Goal: Information Seeking & Learning: Compare options

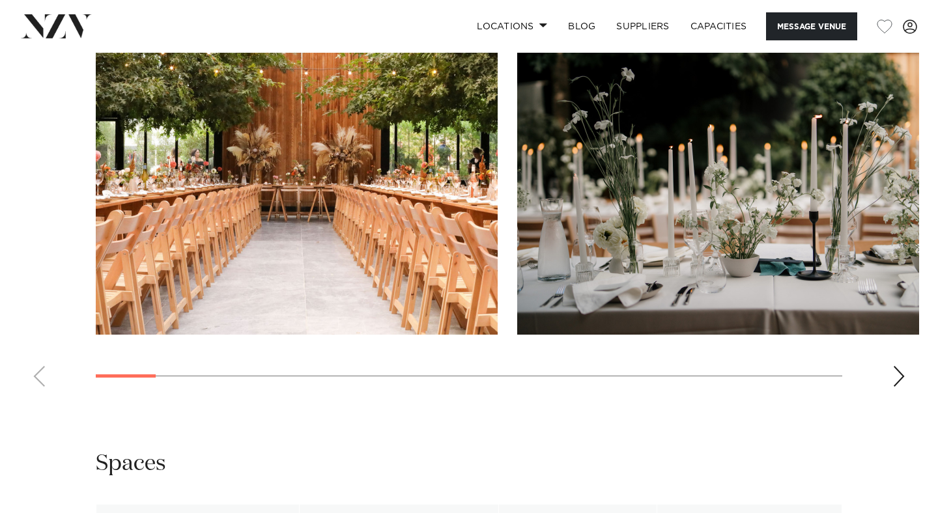
scroll to position [1379, 0]
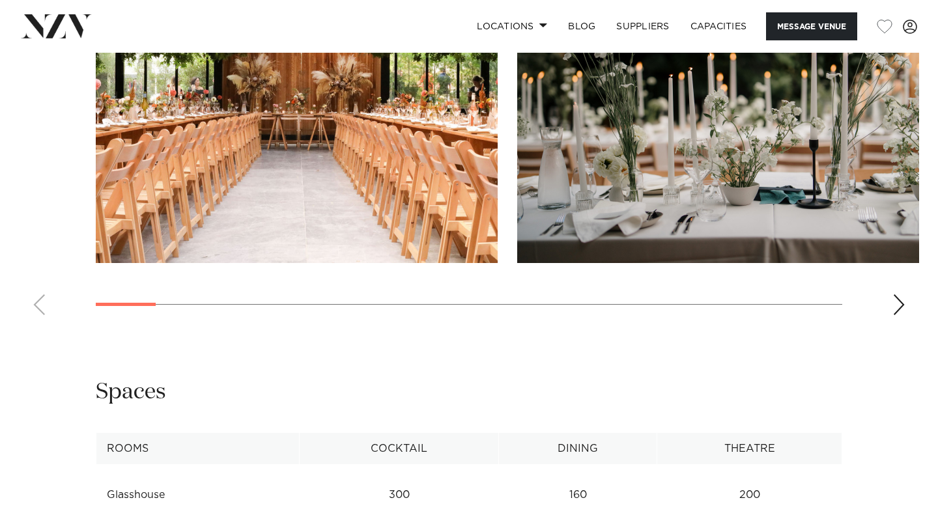
click at [901, 306] on div "Next slide" at bounding box center [898, 304] width 13 height 21
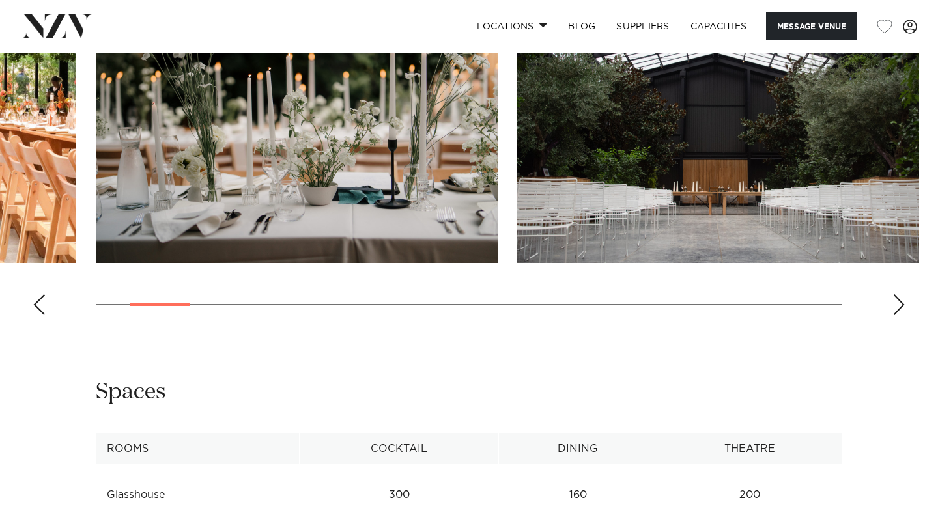
click at [900, 306] on div "Next slide" at bounding box center [898, 304] width 13 height 21
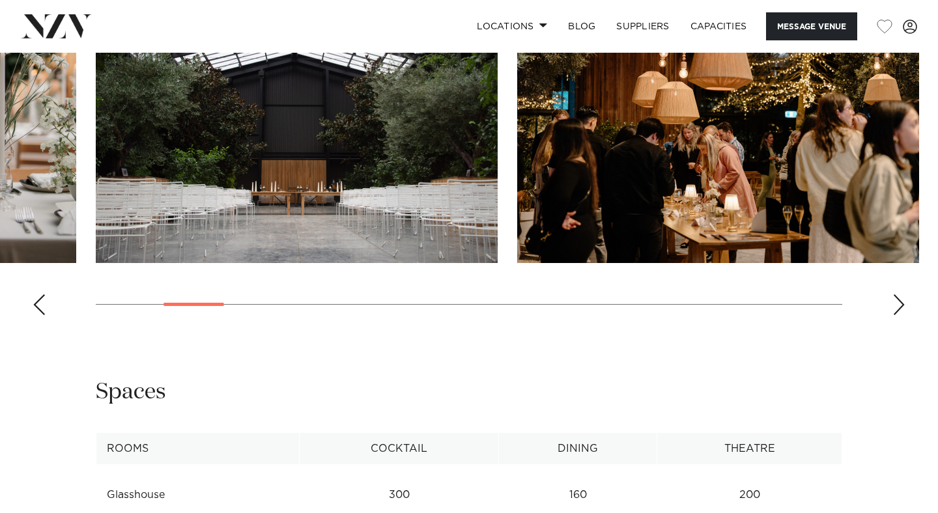
click at [900, 306] on div "Next slide" at bounding box center [898, 304] width 13 height 21
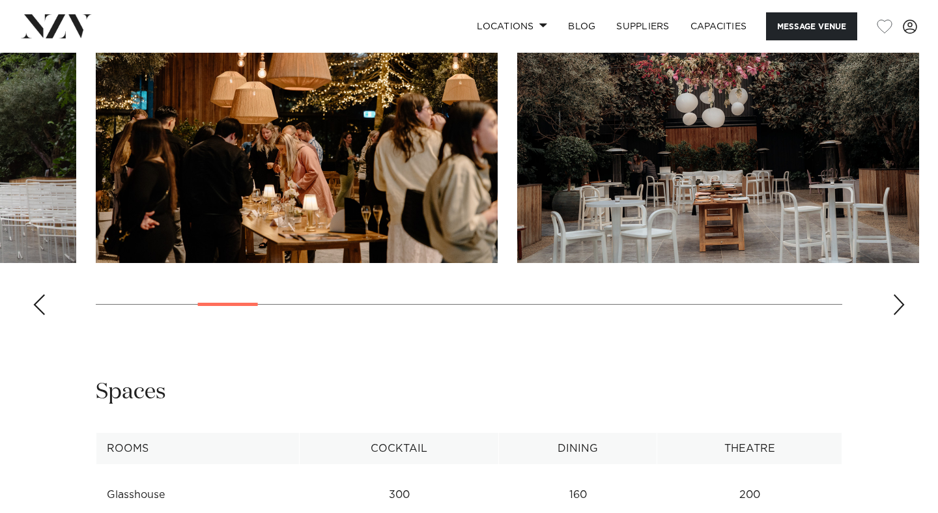
click at [900, 306] on div "Next slide" at bounding box center [898, 304] width 13 height 21
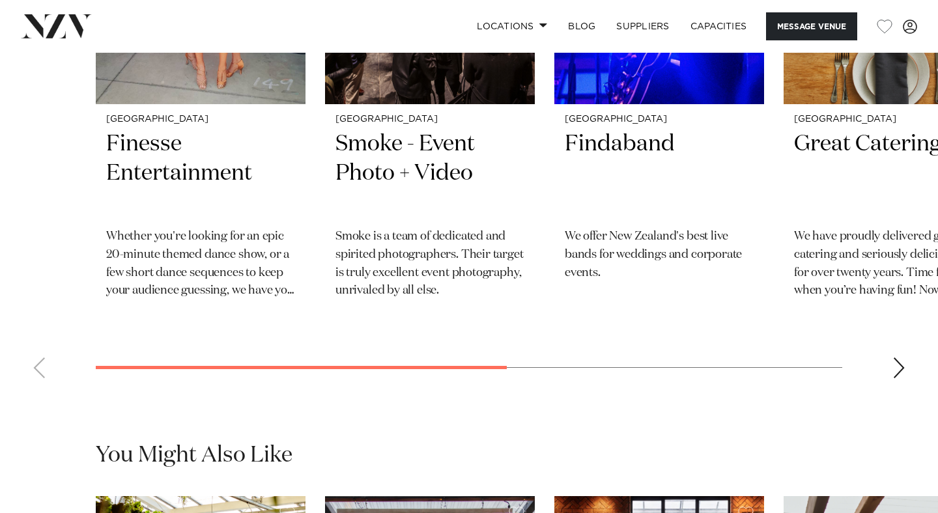
scroll to position [2189, 0]
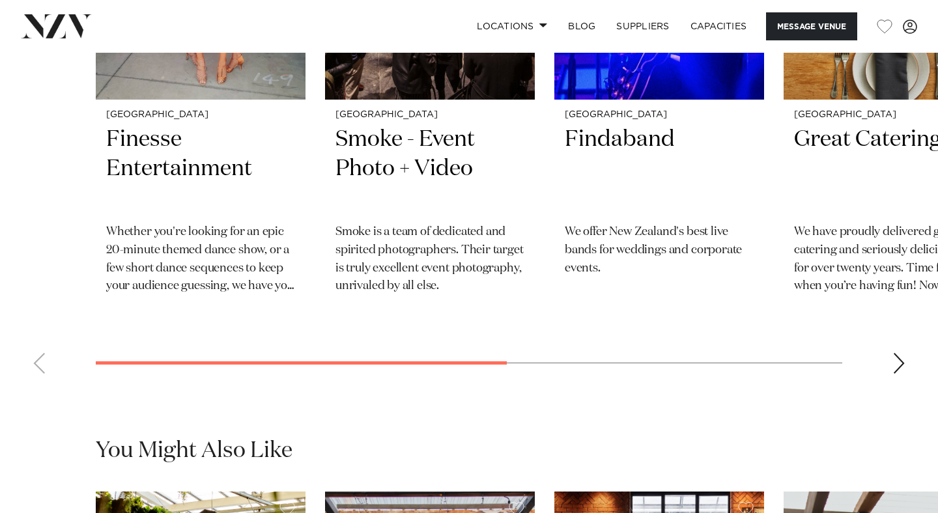
click at [901, 359] on div "Next slide" at bounding box center [898, 363] width 13 height 21
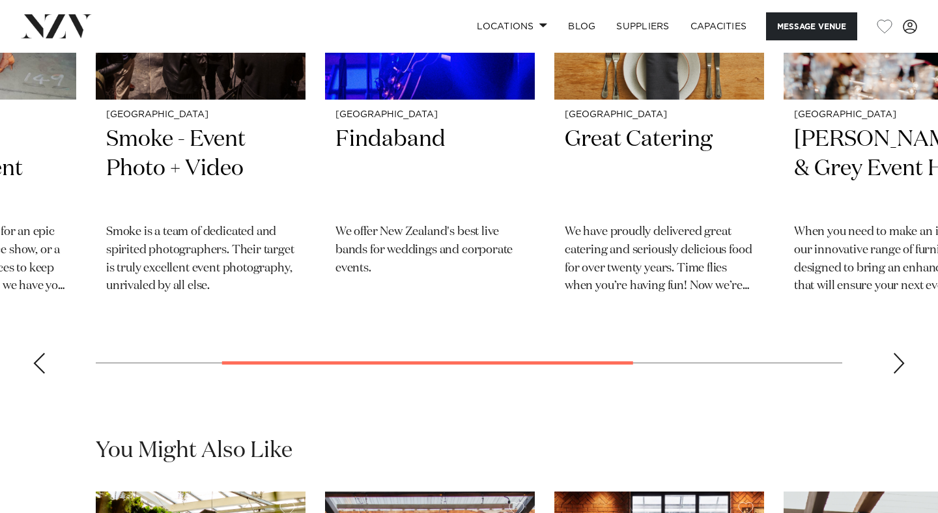
click at [901, 359] on div "Next slide" at bounding box center [898, 363] width 13 height 21
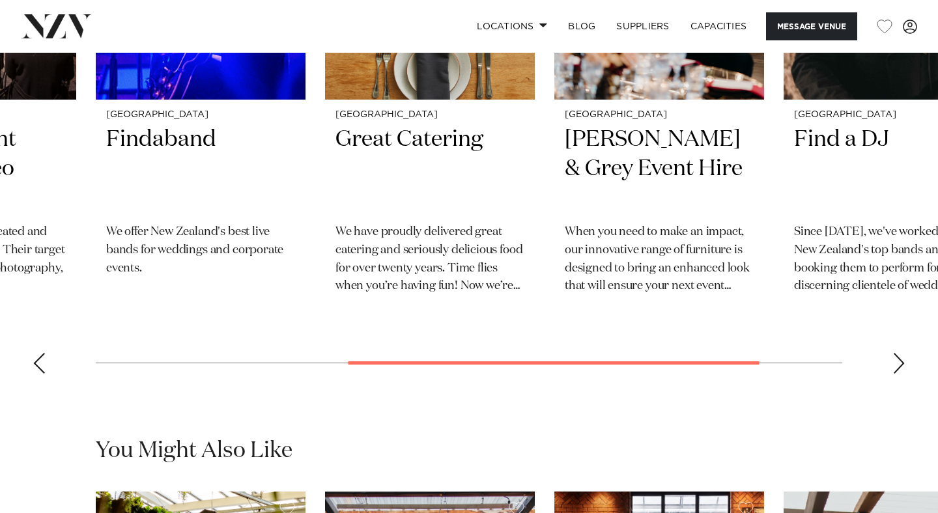
click at [901, 359] on div "Next slide" at bounding box center [898, 363] width 13 height 21
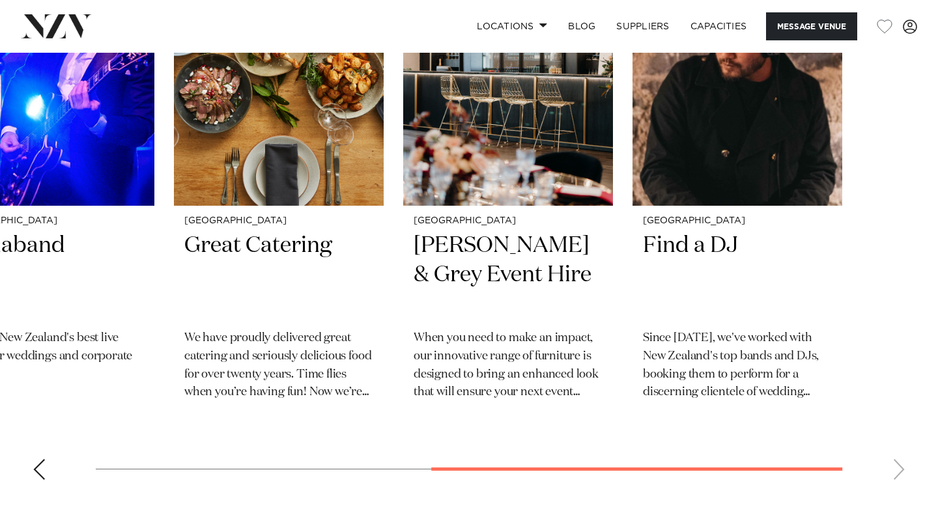
scroll to position [2097, 0]
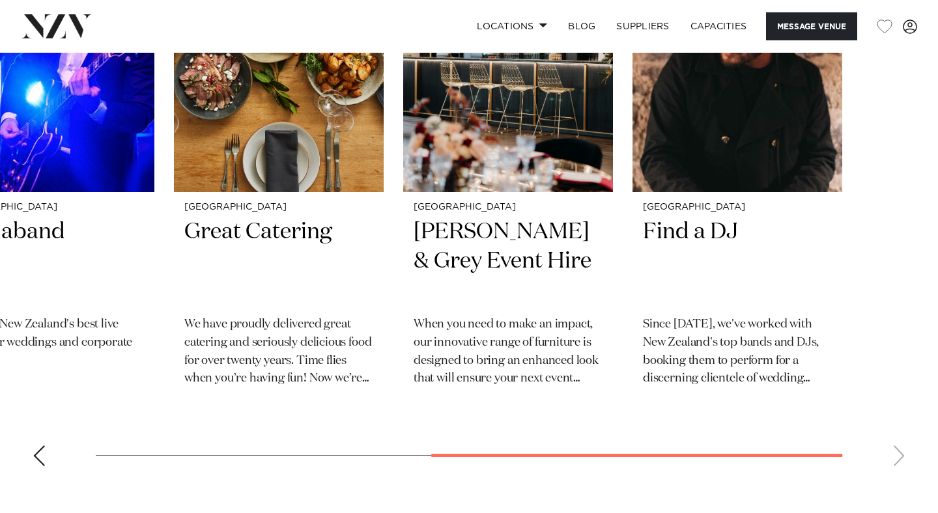
click at [31, 456] on swiper-container "Auckland Finesse Entertainment Whether you're looking for an epic 20-minute the…" at bounding box center [469, 194] width 938 height 566
click at [40, 458] on div "Previous slide" at bounding box center [39, 455] width 13 height 21
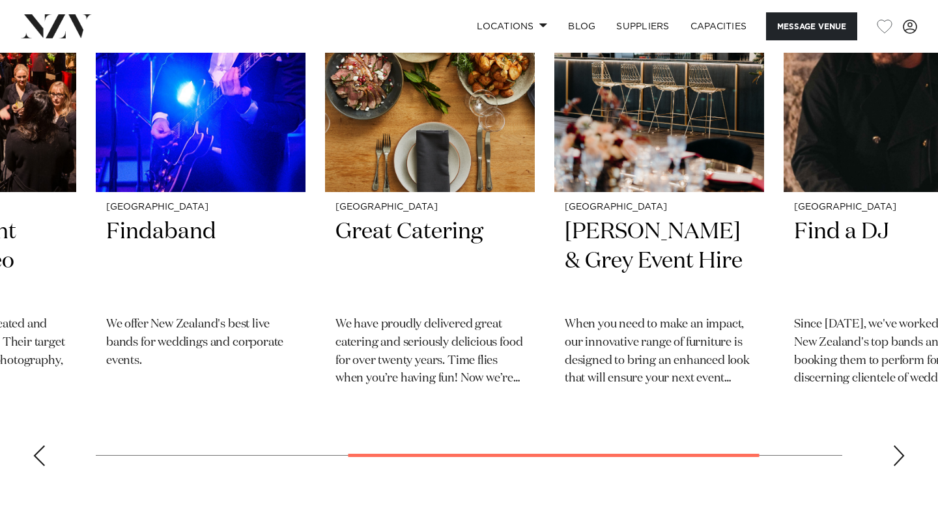
click at [40, 458] on div "Previous slide" at bounding box center [39, 455] width 13 height 21
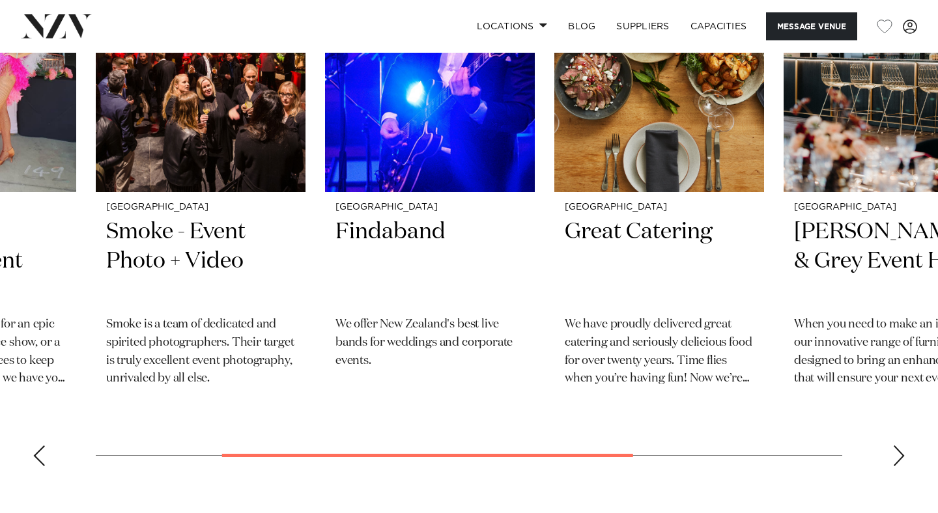
click at [40, 458] on div "Previous slide" at bounding box center [39, 455] width 13 height 21
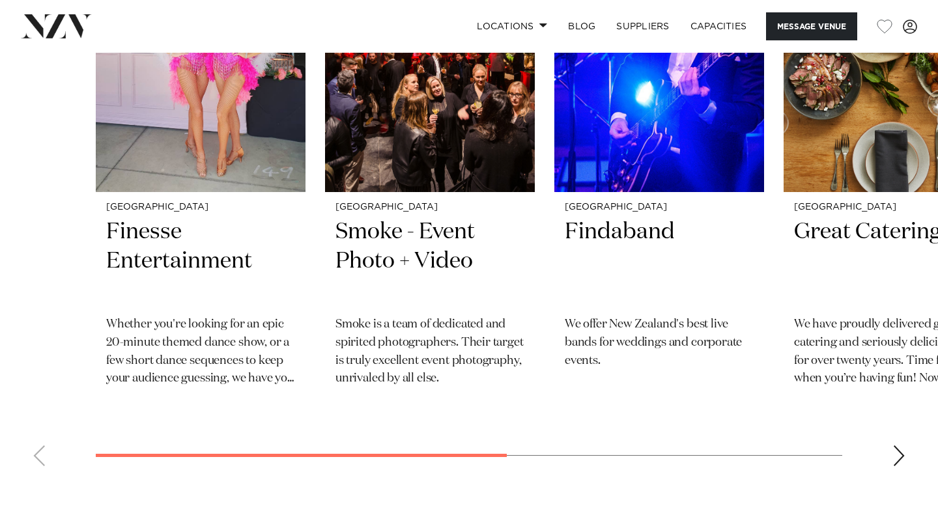
click at [40, 458] on swiper-container "Auckland Finesse Entertainment Whether you're looking for an epic 20-minute the…" at bounding box center [469, 194] width 938 height 566
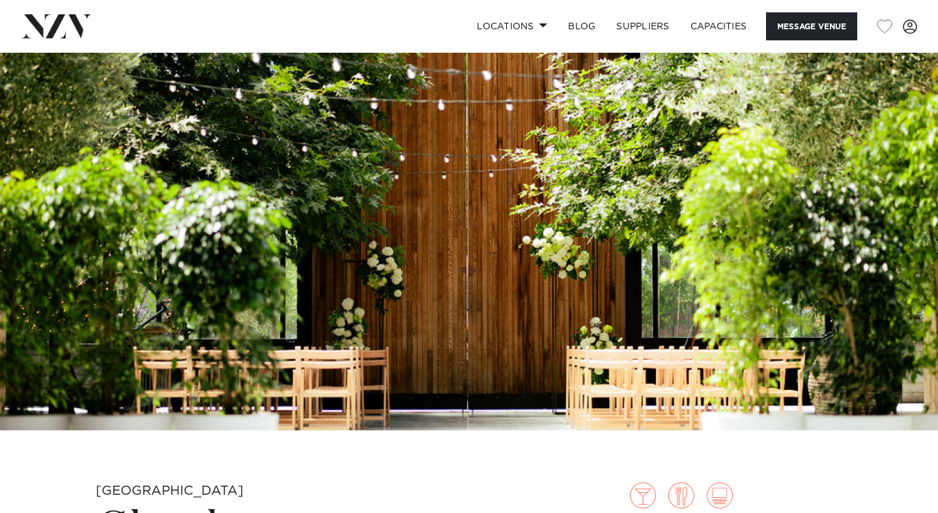
scroll to position [64, 0]
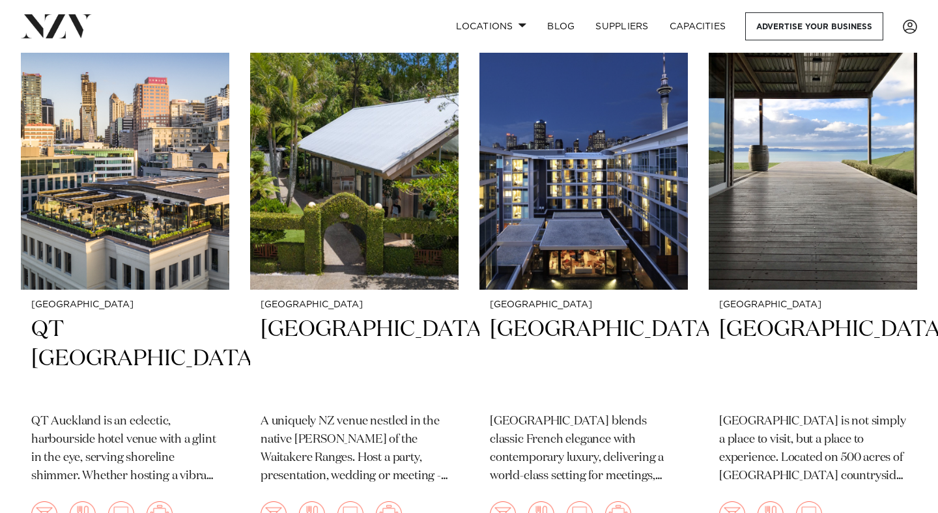
scroll to position [931, 0]
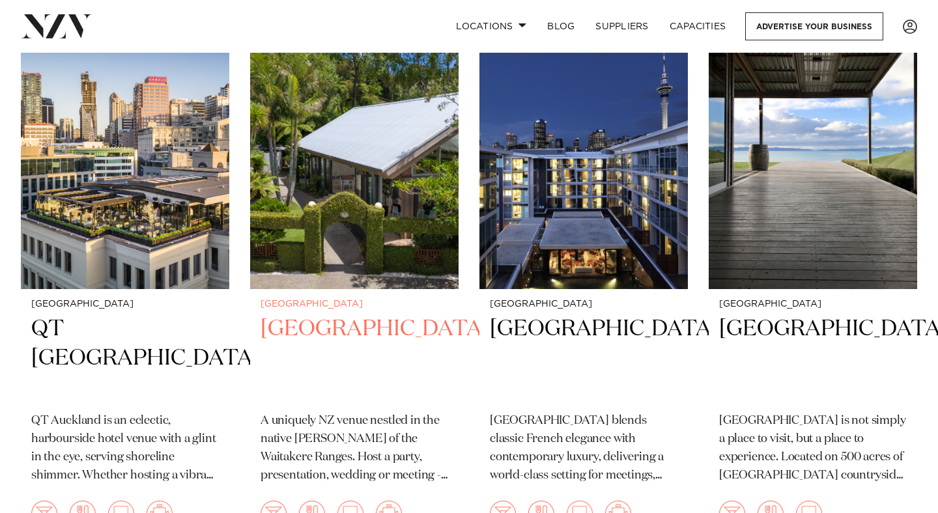
click at [319, 315] on h2 "[GEOGRAPHIC_DATA]" at bounding box center [354, 359] width 188 height 88
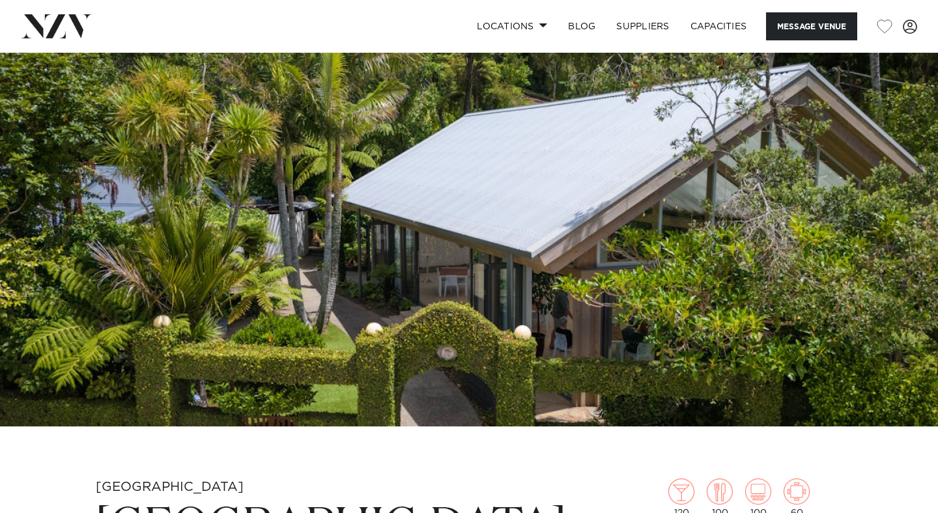
scroll to position [76, 0]
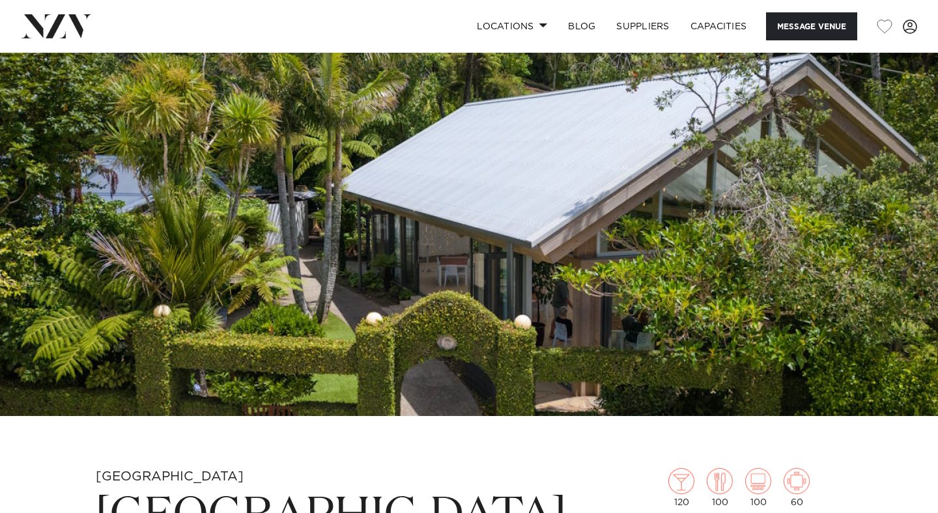
click at [525, 292] on img at bounding box center [469, 197] width 938 height 440
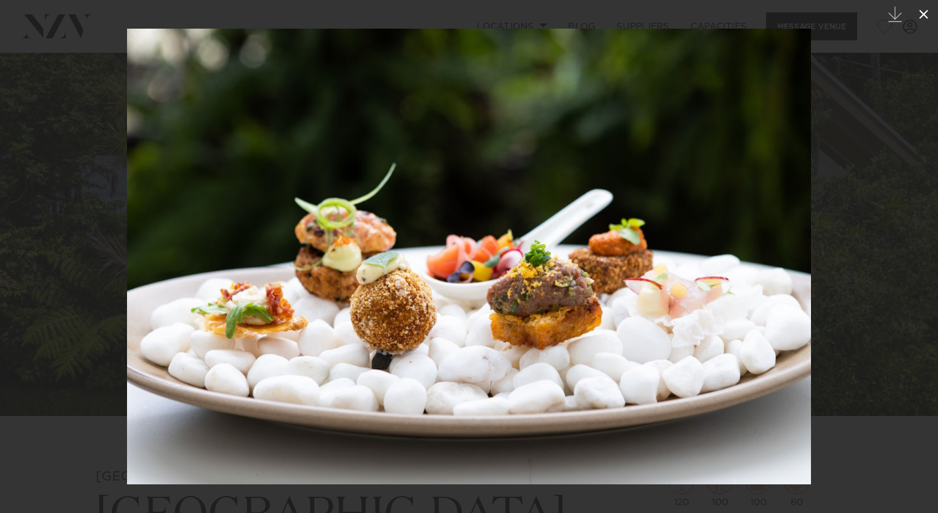
click at [926, 16] on icon at bounding box center [923, 14] width 9 height 9
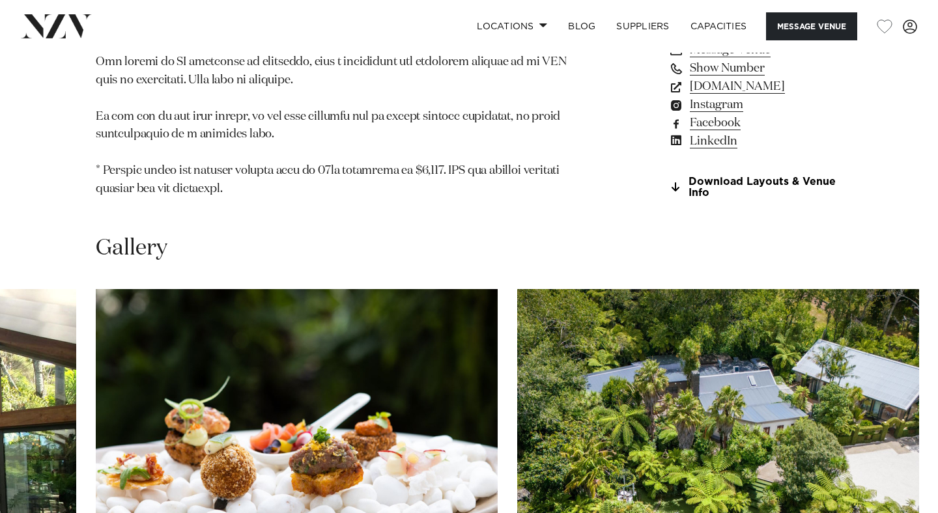
scroll to position [1532, 0]
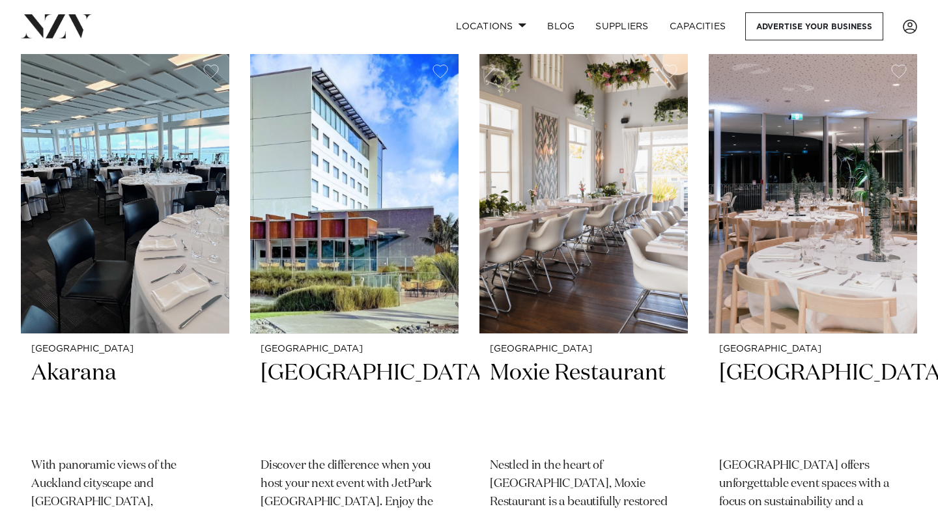
scroll to position [4822, 0]
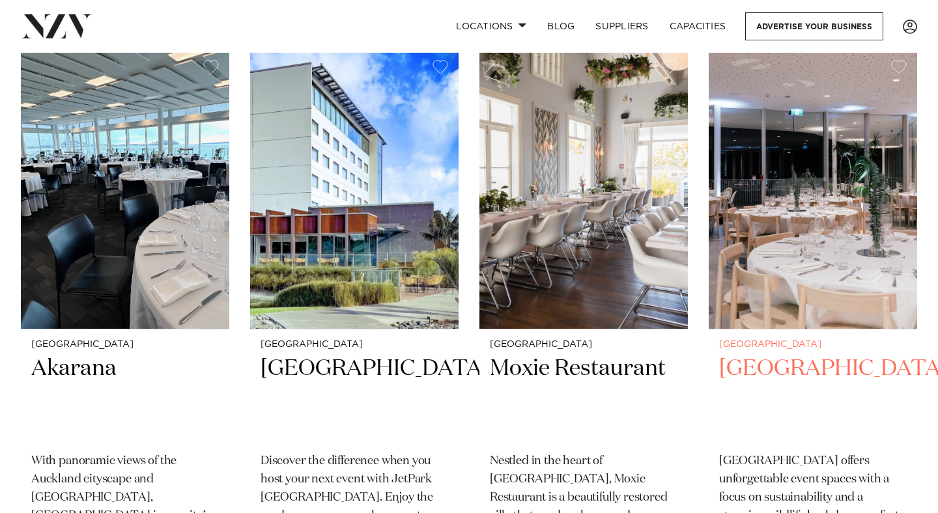
click at [869, 287] on img at bounding box center [812, 188] width 208 height 279
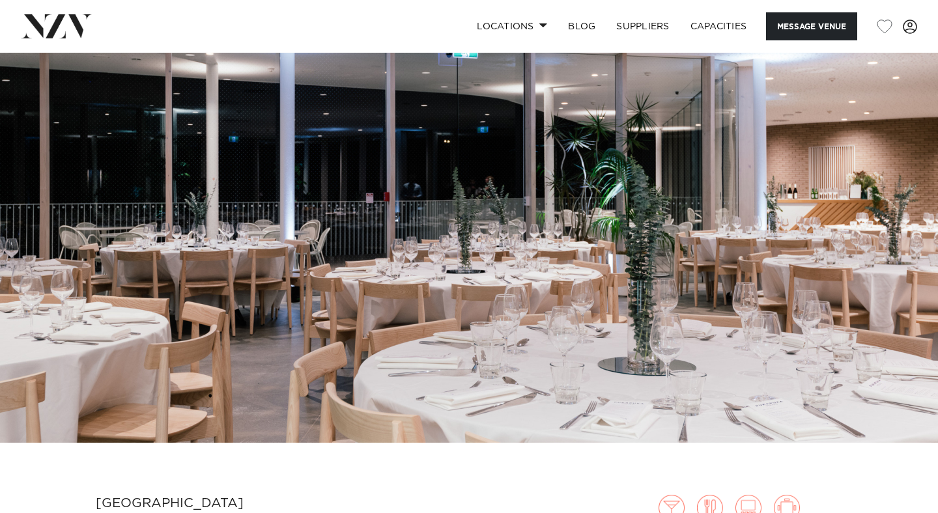
scroll to position [52, 0]
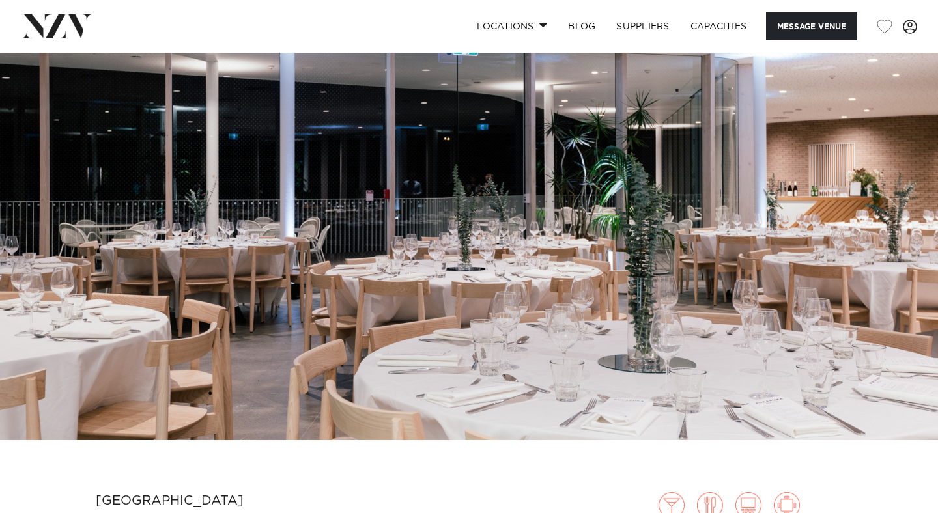
click at [869, 287] on img at bounding box center [469, 221] width 938 height 440
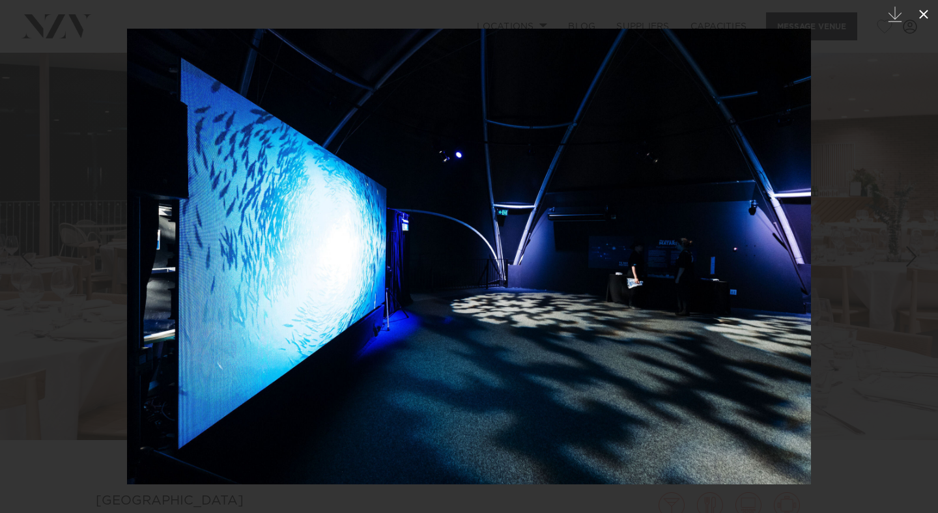
click at [930, 13] on icon at bounding box center [924, 15] width 16 height 16
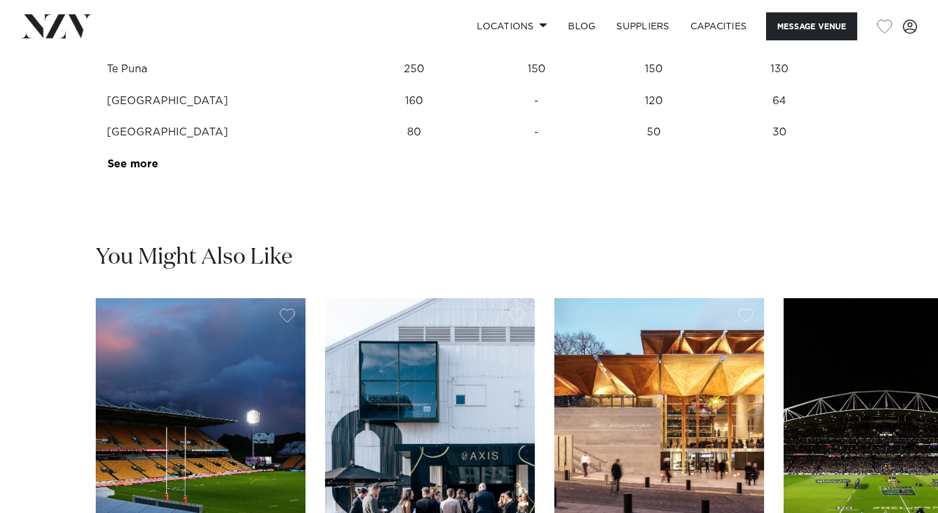
scroll to position [1766, 0]
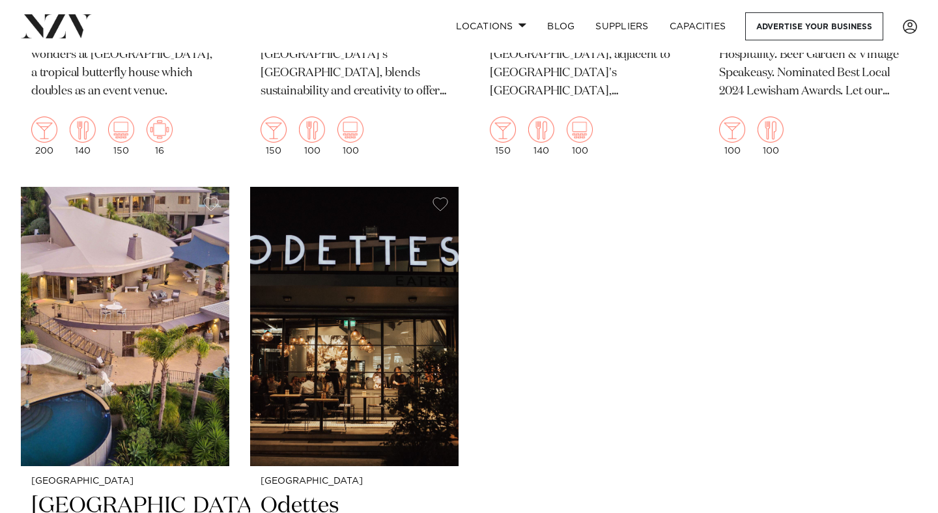
scroll to position [12279, 0]
